Goal: Find specific page/section: Find specific page/section

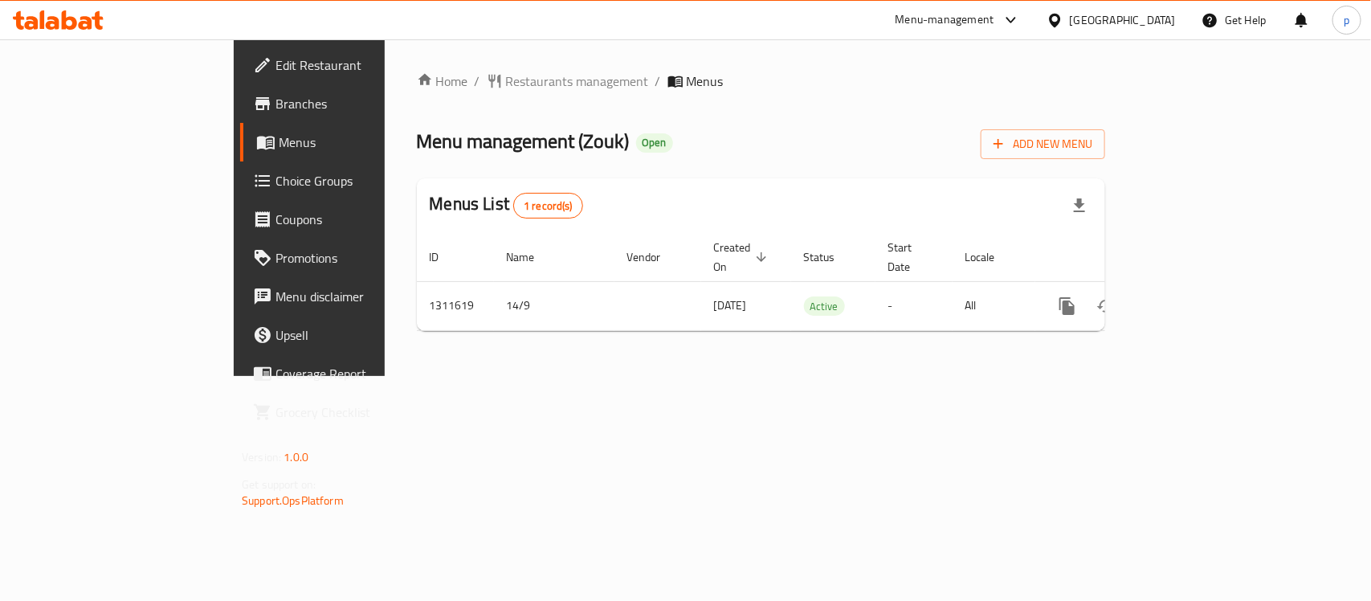
click at [1100, 22] on div "[GEOGRAPHIC_DATA]" at bounding box center [1123, 20] width 106 height 18
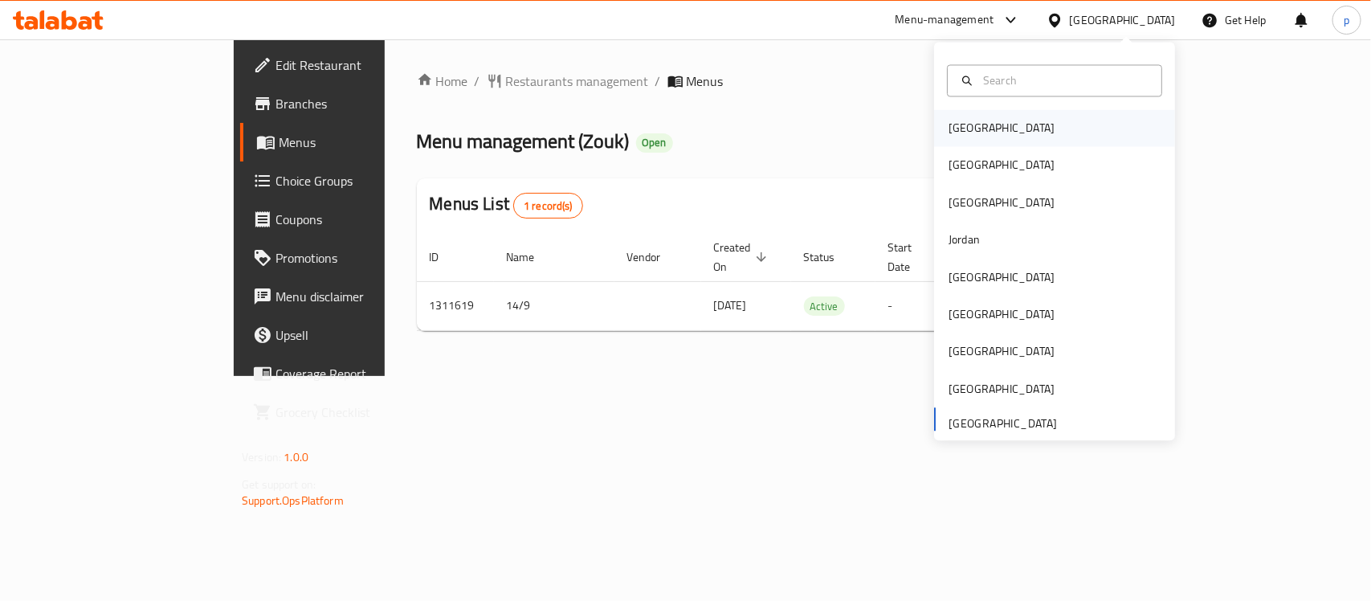
click at [956, 116] on div "[GEOGRAPHIC_DATA]" at bounding box center [1002, 128] width 132 height 37
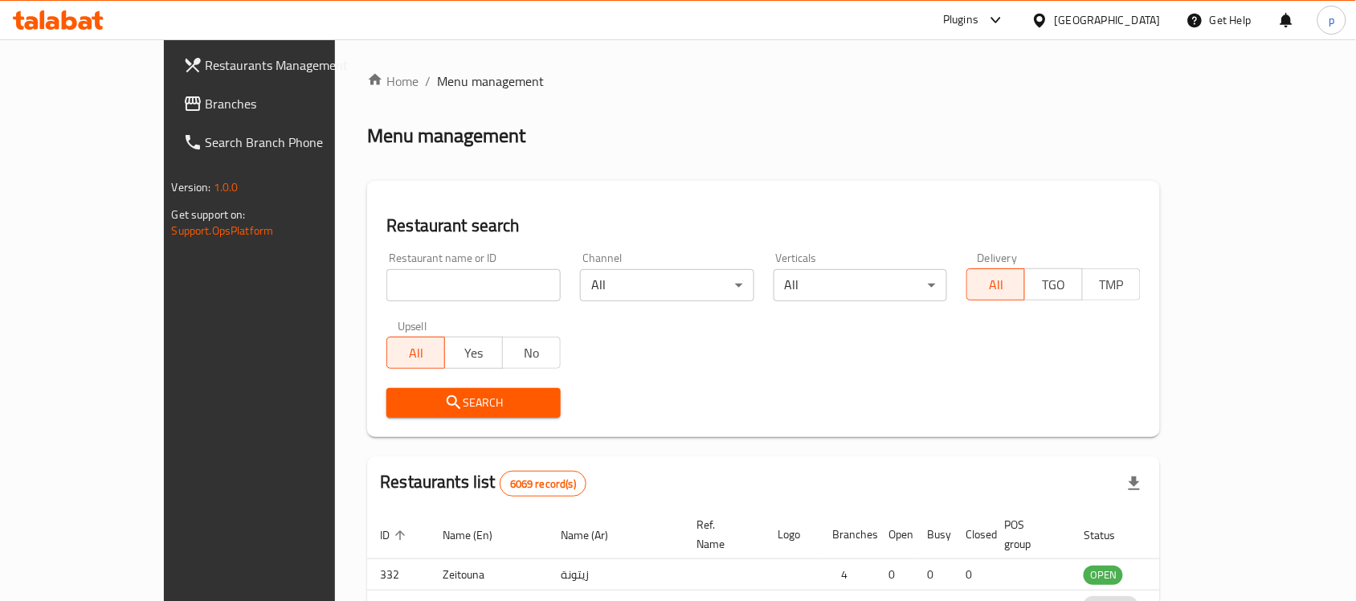
click at [1142, 12] on div at bounding box center [678, 300] width 1356 height 601
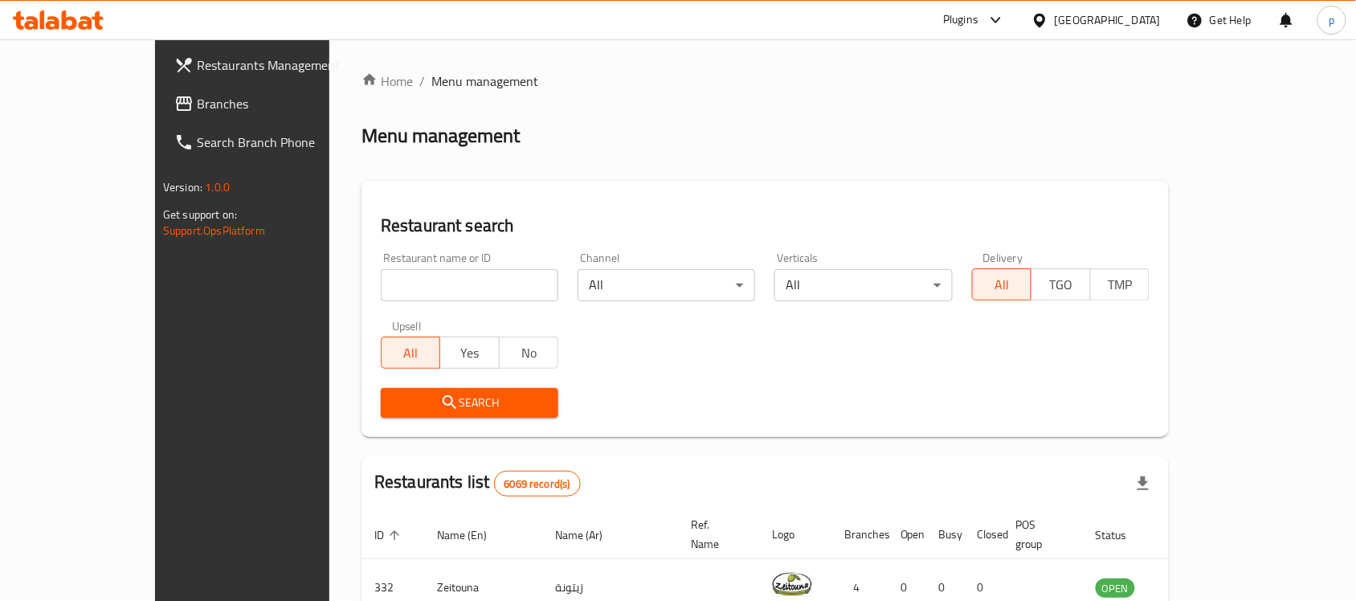
click at [1125, 18] on div "[GEOGRAPHIC_DATA]" at bounding box center [1107, 20] width 106 height 18
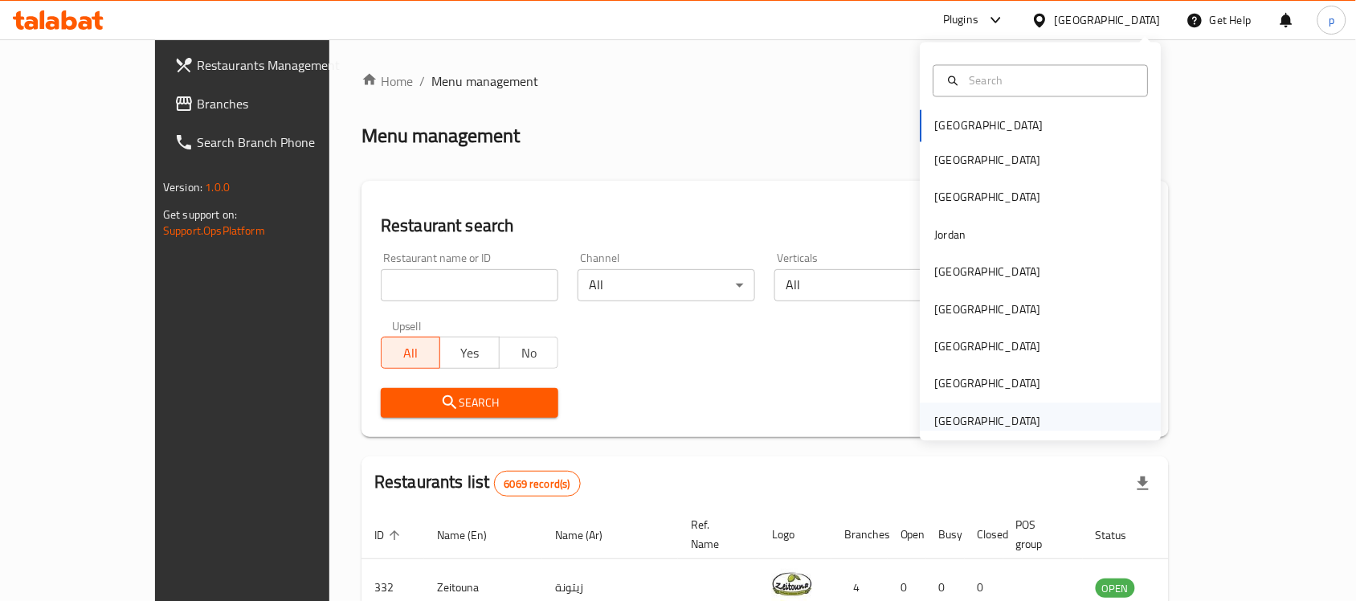
click at [977, 420] on div "[GEOGRAPHIC_DATA]" at bounding box center [988, 421] width 106 height 18
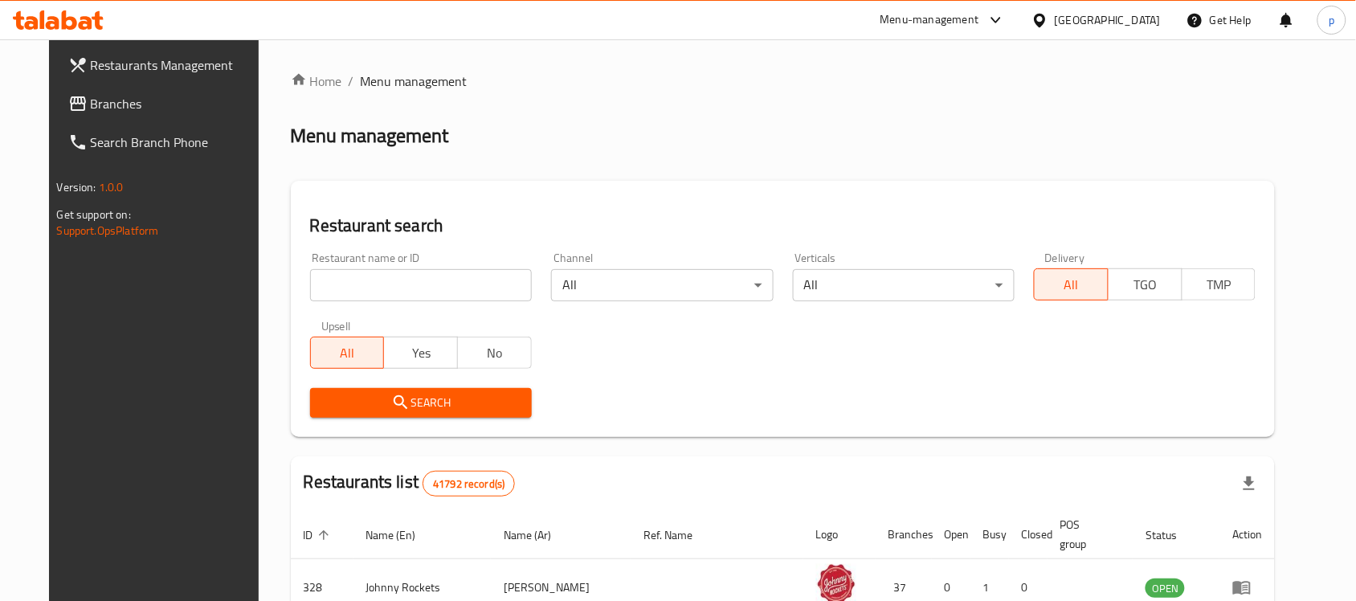
click at [110, 109] on span "Branches" at bounding box center [177, 103] width 172 height 19
